Goal: Navigation & Orientation: Find specific page/section

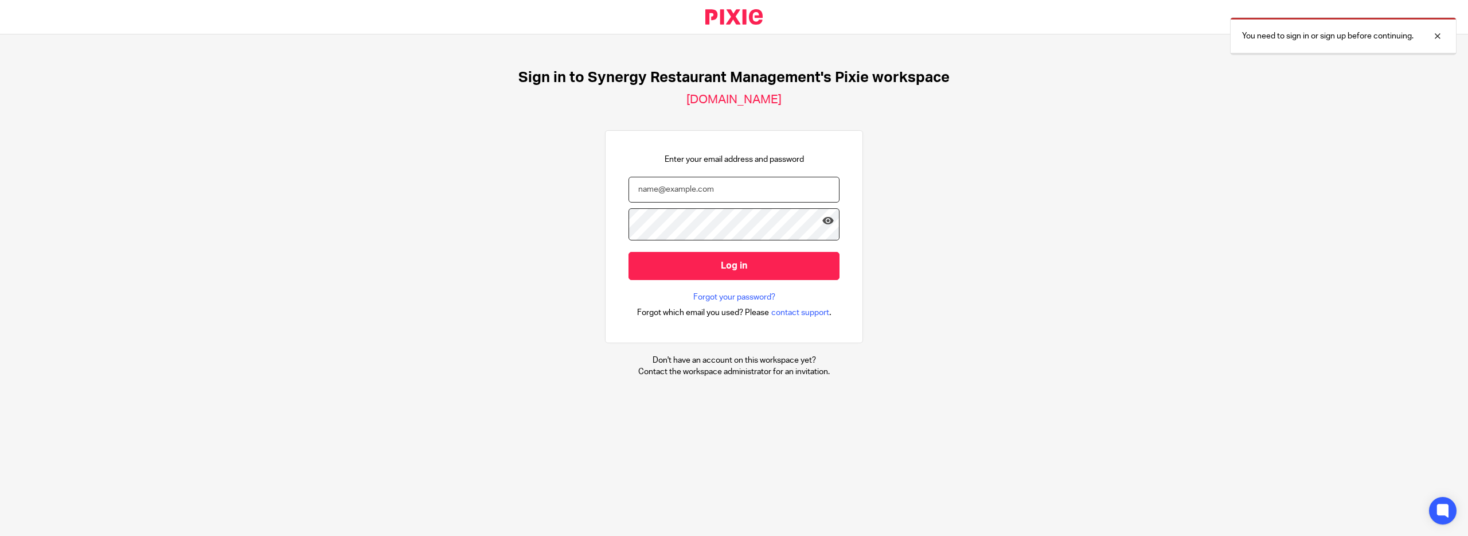
click at [669, 202] on input "email" at bounding box center [733, 190] width 211 height 26
type input "kdovey@synergy-management.net"
click at [719, 280] on input "Log in" at bounding box center [733, 266] width 211 height 28
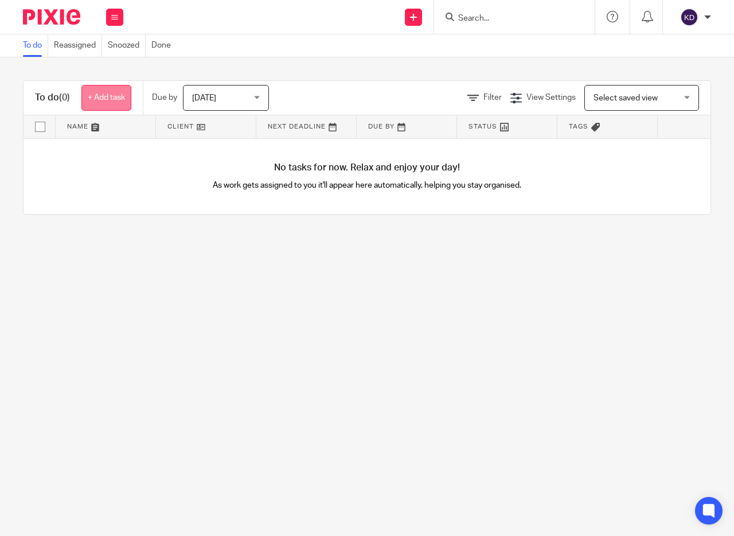
click at [126, 93] on link "+ Add task" at bounding box center [106, 98] width 50 height 26
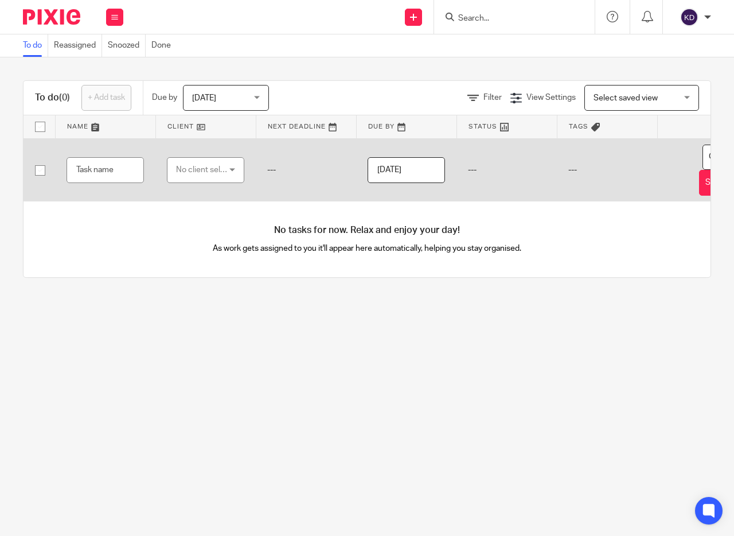
click at [217, 176] on div "No client selected" at bounding box center [203, 170] width 54 height 24
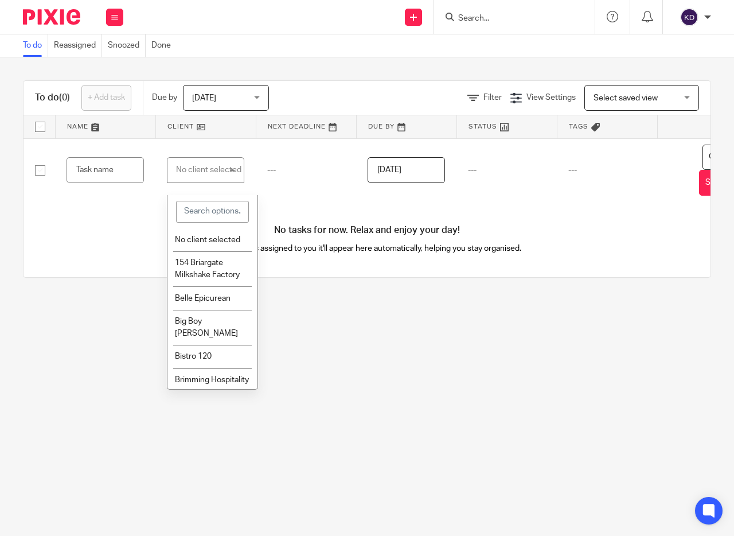
click at [65, 269] on div "No tasks for now. Relax and enjoy your day! As work gets assigned to you it'll …" at bounding box center [367, 239] width 687 height 76
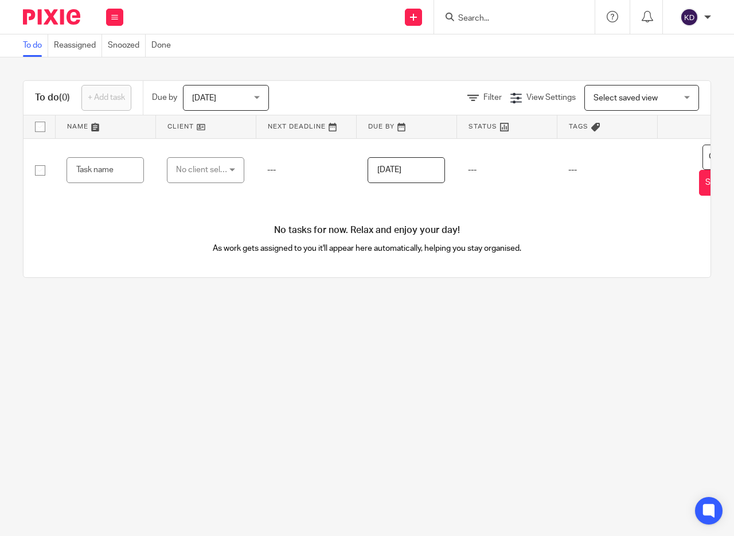
click at [235, 54] on div "To do Reassigned Snoozed Done" at bounding box center [367, 45] width 734 height 23
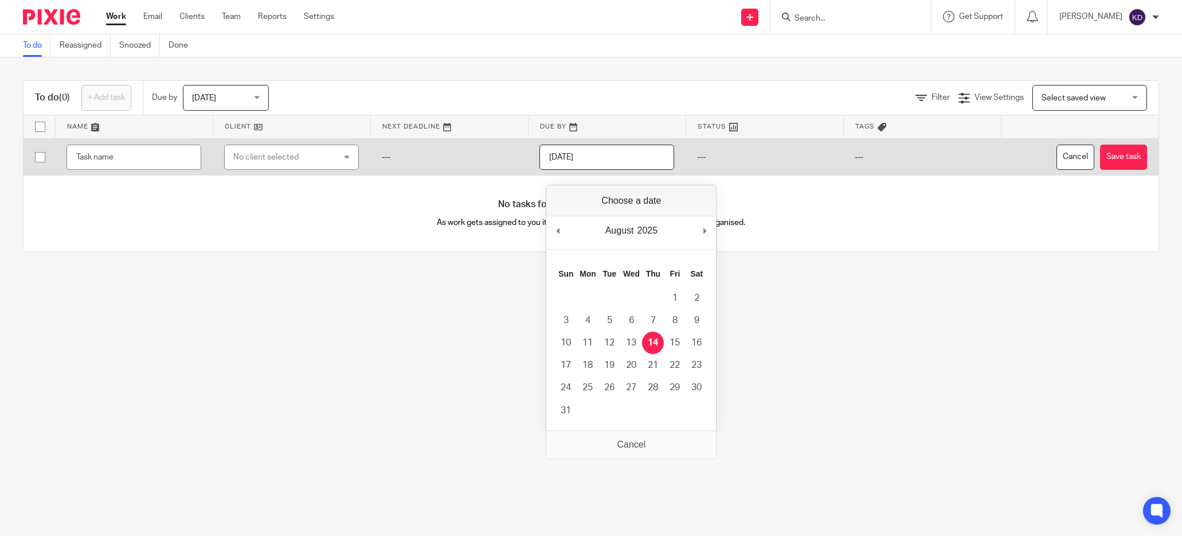
drag, startPoint x: 618, startPoint y: 166, endPoint x: 544, endPoint y: 165, distance: 73.4
click at [544, 165] on td "[DATE]" at bounding box center [607, 156] width 158 height 37
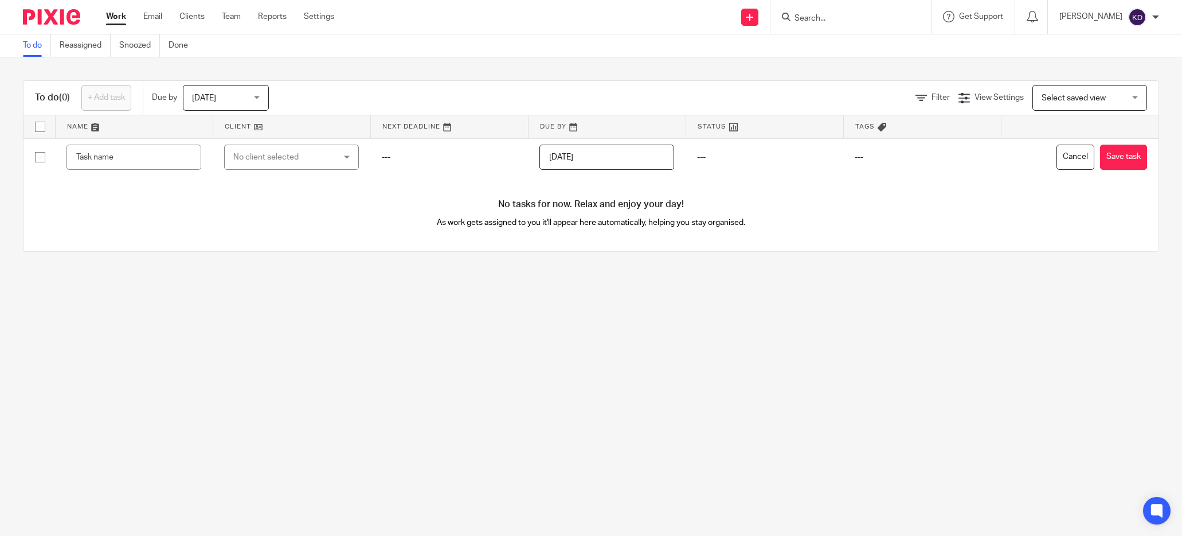
click at [364, 251] on div "No tasks for now. Relax and enjoy your day! As work gets assigned to you it'll …" at bounding box center [591, 213] width 1135 height 76
click at [241, 13] on link "Team" at bounding box center [231, 16] width 19 height 11
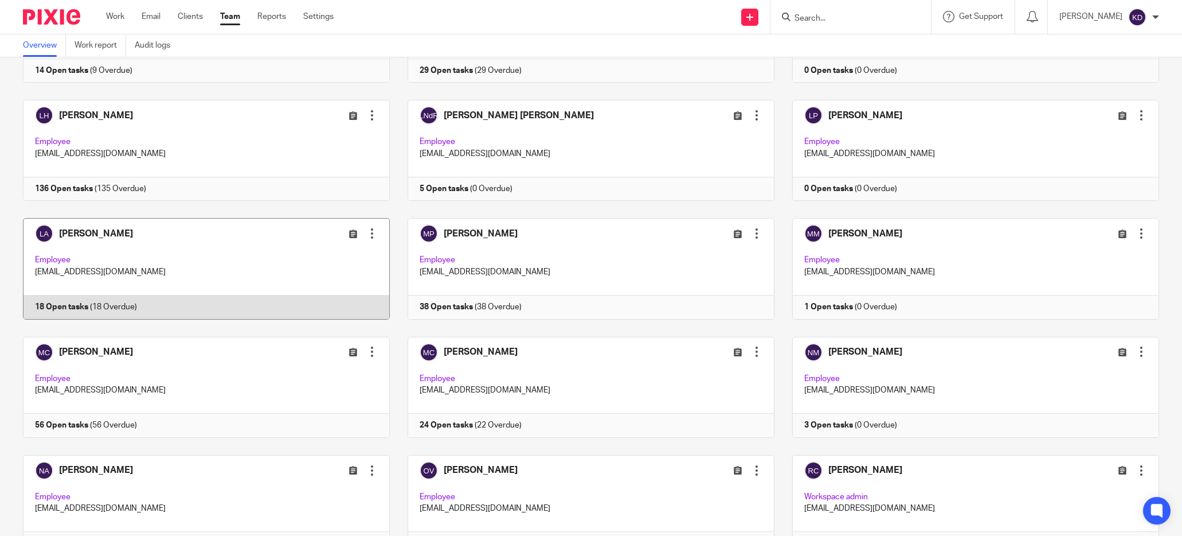
scroll to position [849, 0]
click at [292, 241] on div "Edit user Transfer Deactivate user" at bounding box center [321, 234] width 114 height 13
click at [191, 320] on link at bounding box center [197, 269] width 385 height 101
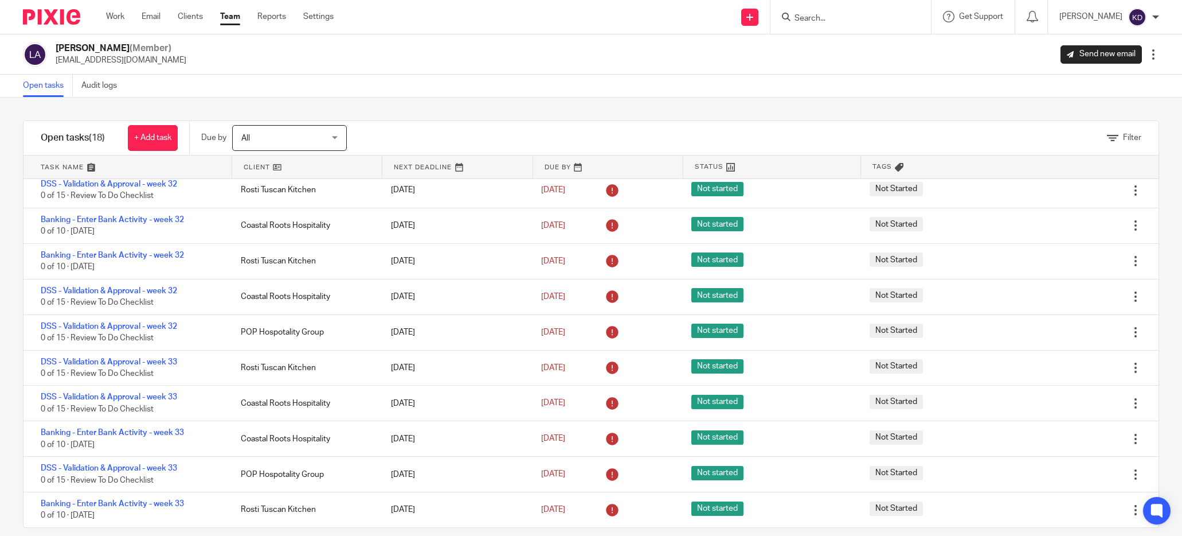
scroll to position [15, 0]
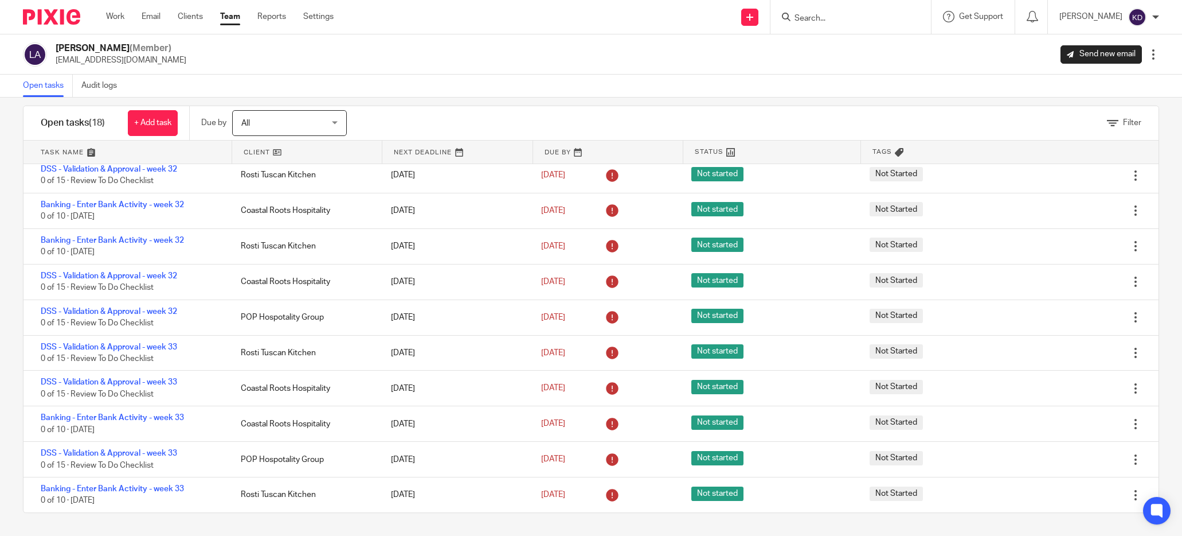
click at [240, 18] on link "Team" at bounding box center [230, 16] width 20 height 11
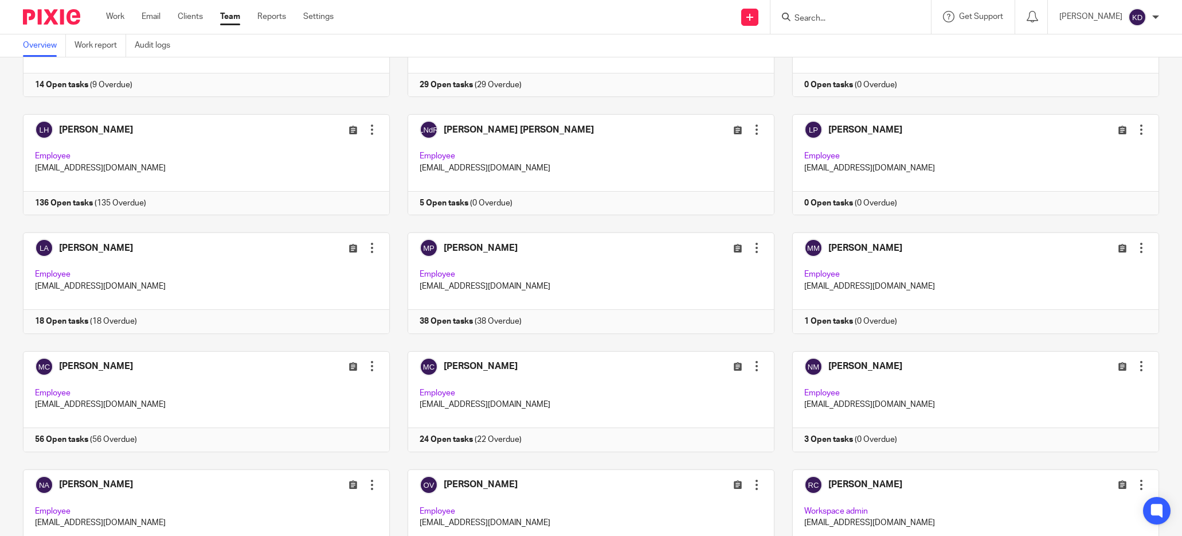
scroll to position [843, 0]
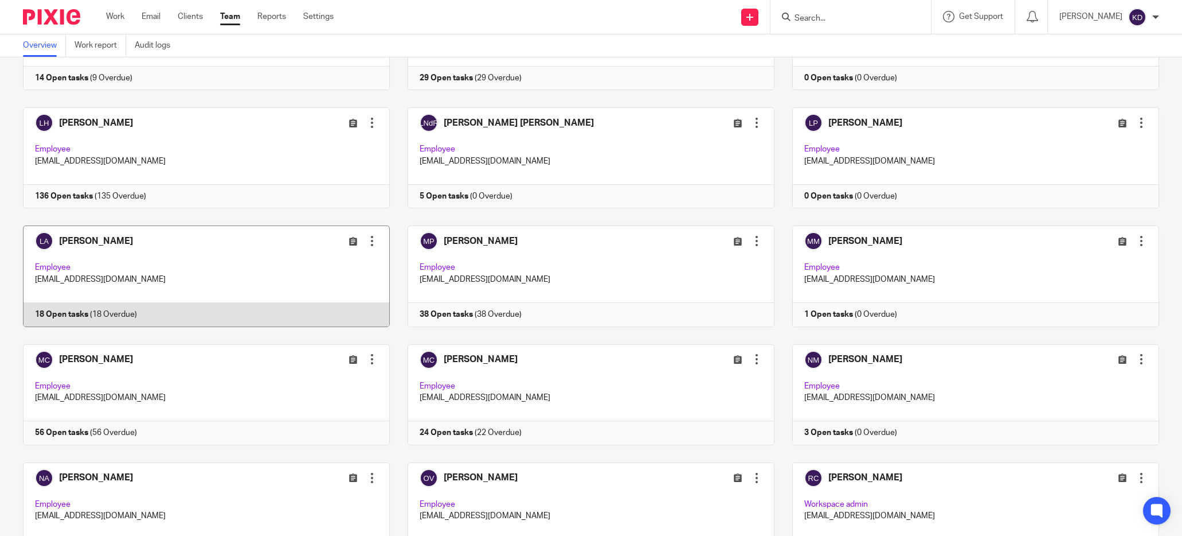
click at [232, 326] on link at bounding box center [197, 275] width 385 height 101
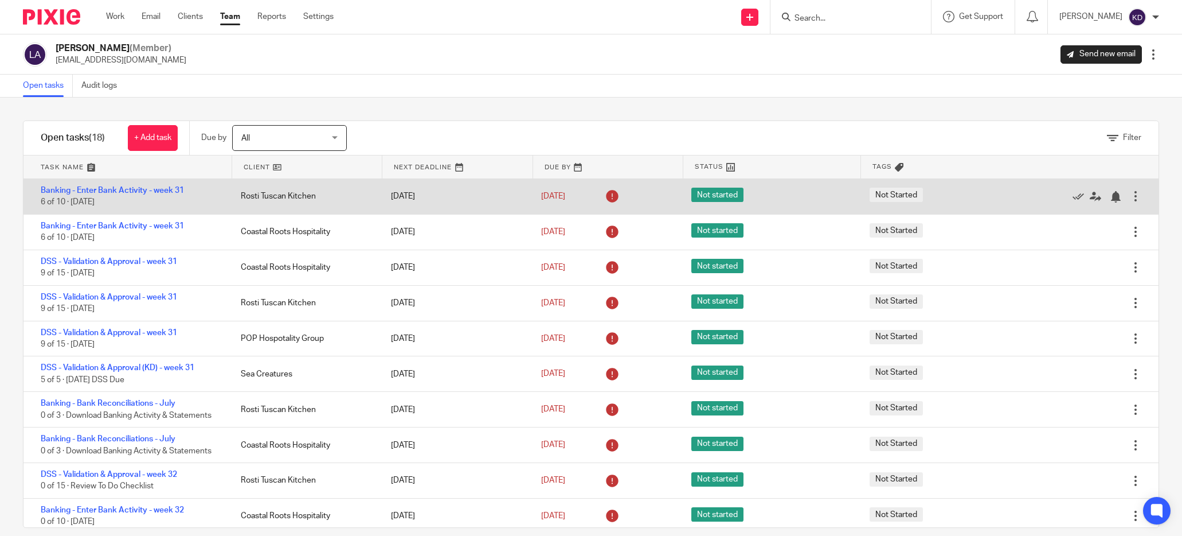
click at [1133, 201] on div at bounding box center [1135, 195] width 11 height 11
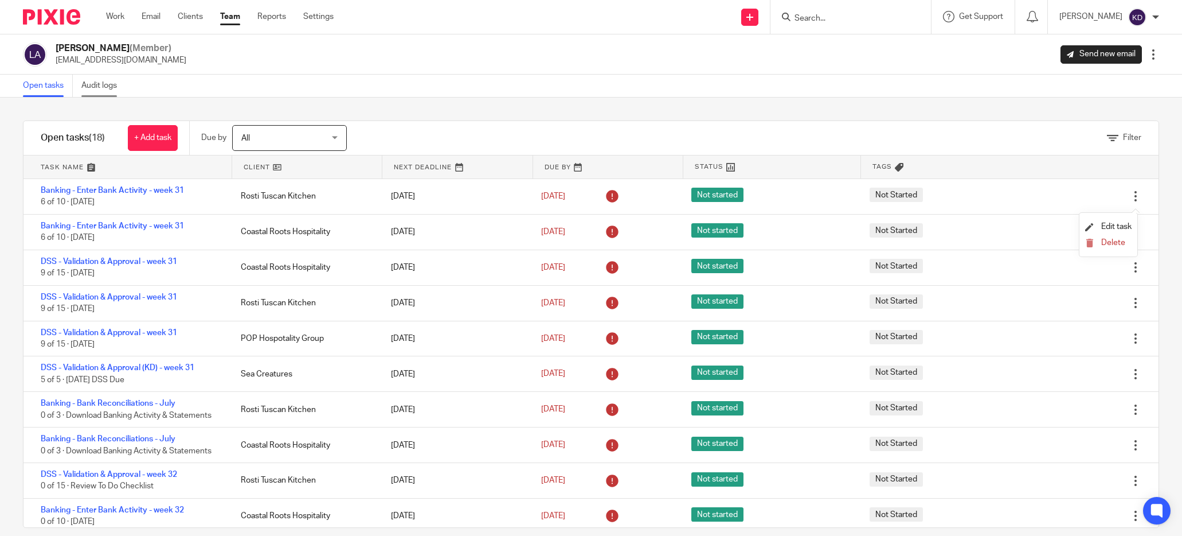
click at [124, 89] on link "Audit logs" at bounding box center [103, 86] width 44 height 22
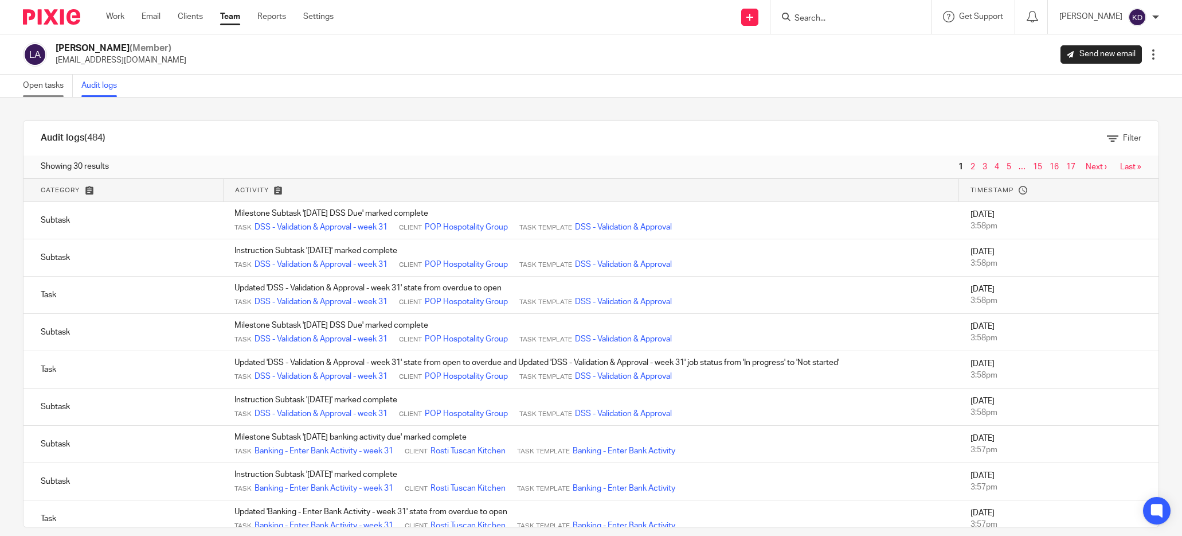
click at [33, 89] on link "Open tasks" at bounding box center [48, 86] width 50 height 22
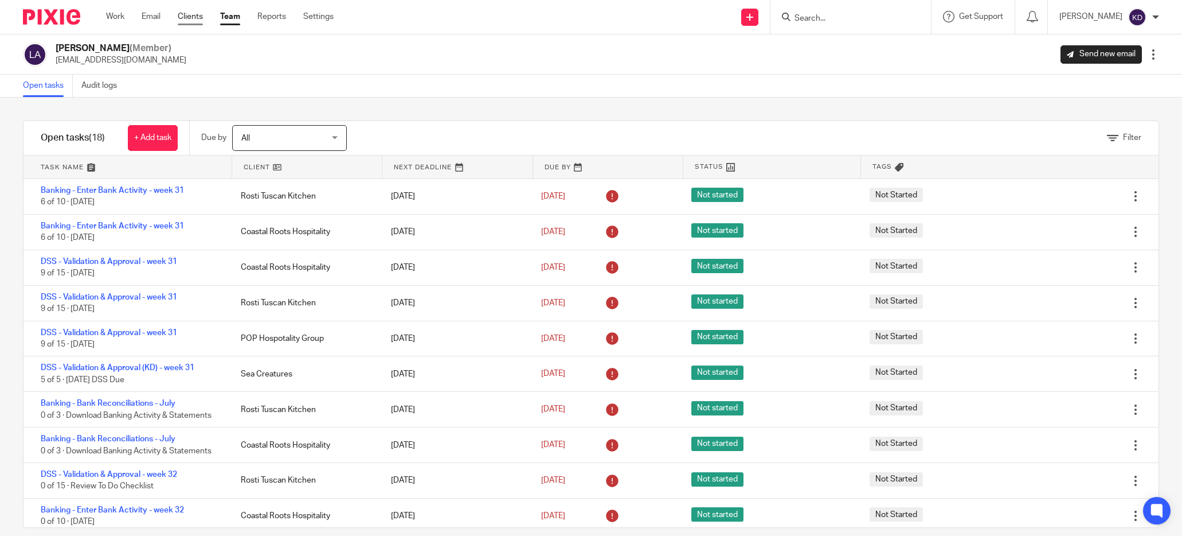
click at [203, 18] on link "Clients" at bounding box center [190, 16] width 25 height 11
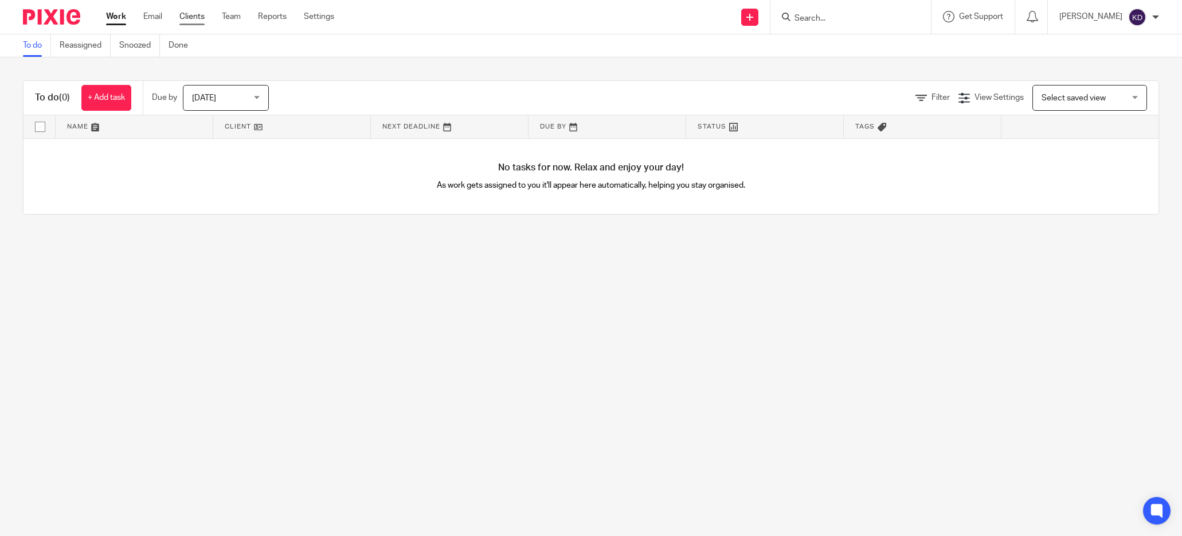
click at [205, 22] on link "Clients" at bounding box center [191, 16] width 25 height 11
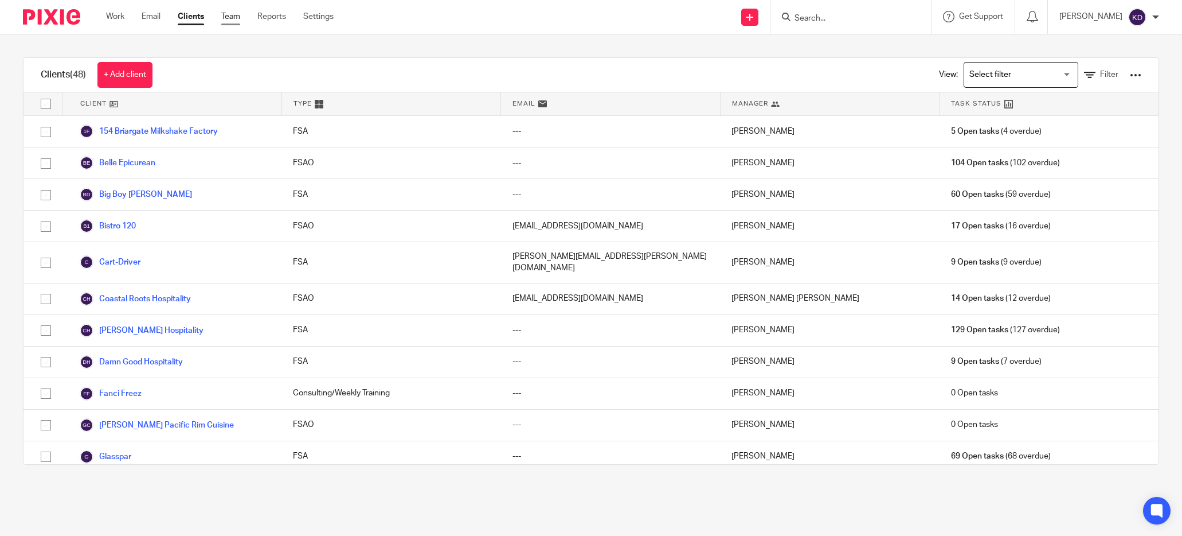
click at [240, 18] on link "Team" at bounding box center [230, 16] width 19 height 11
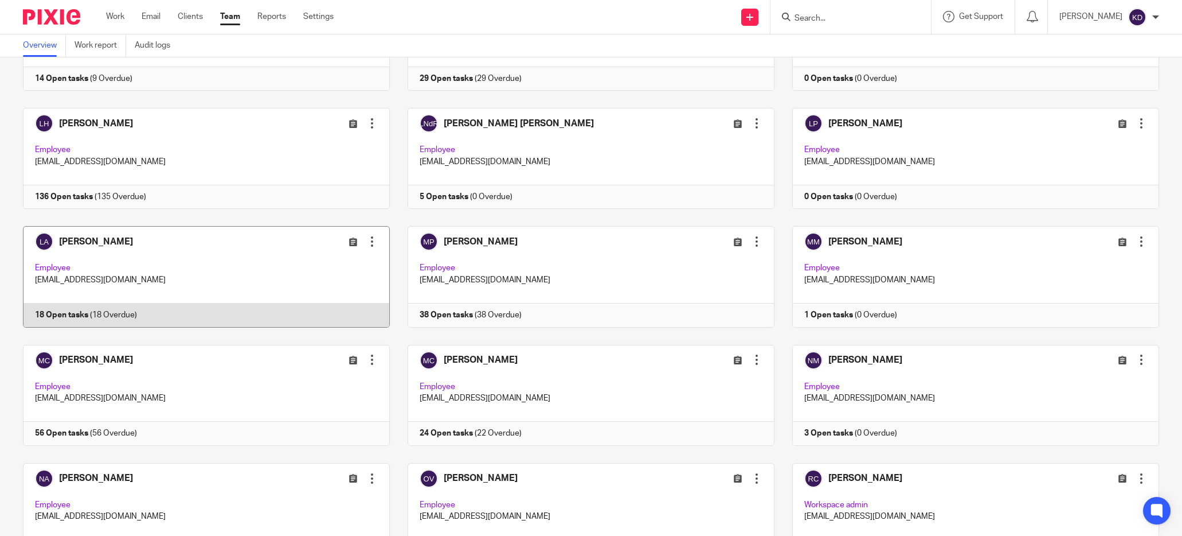
scroll to position [850, 0]
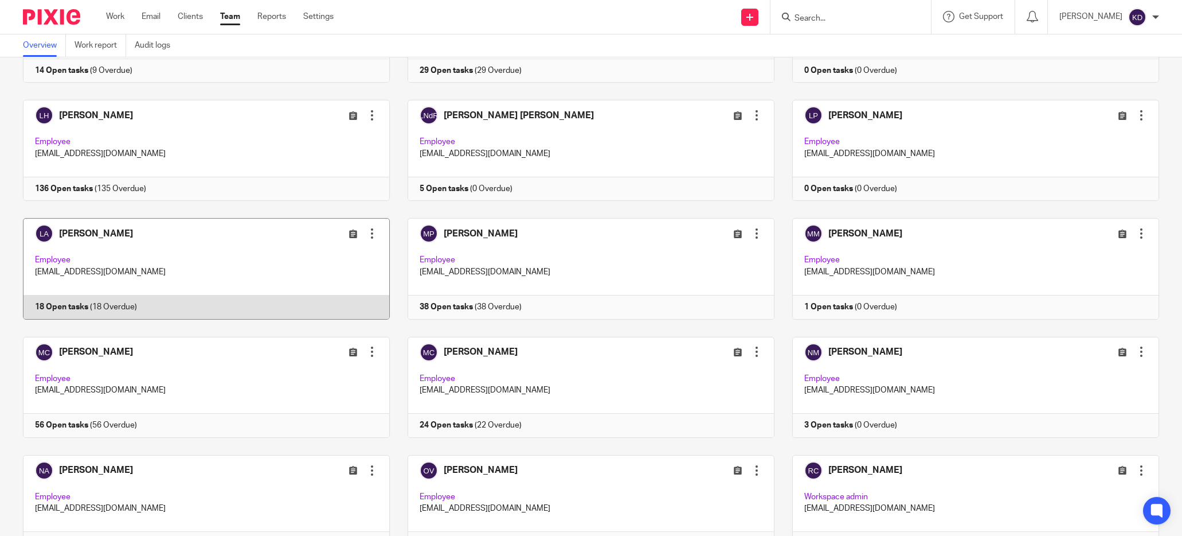
click at [278, 319] on link at bounding box center [197, 268] width 385 height 101
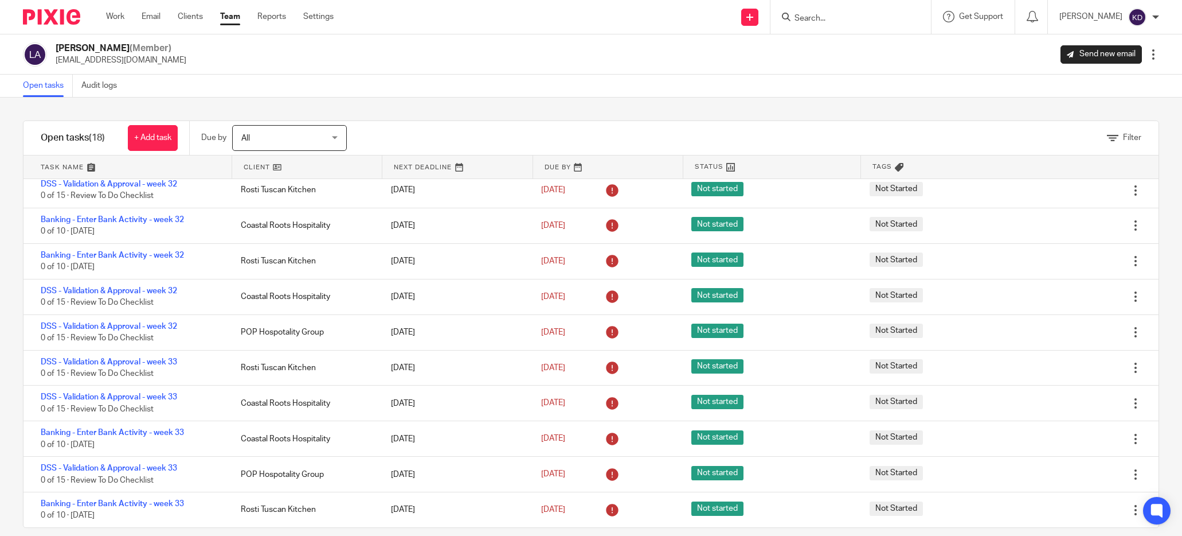
scroll to position [15, 0]
